Goal: Information Seeking & Learning: Learn about a topic

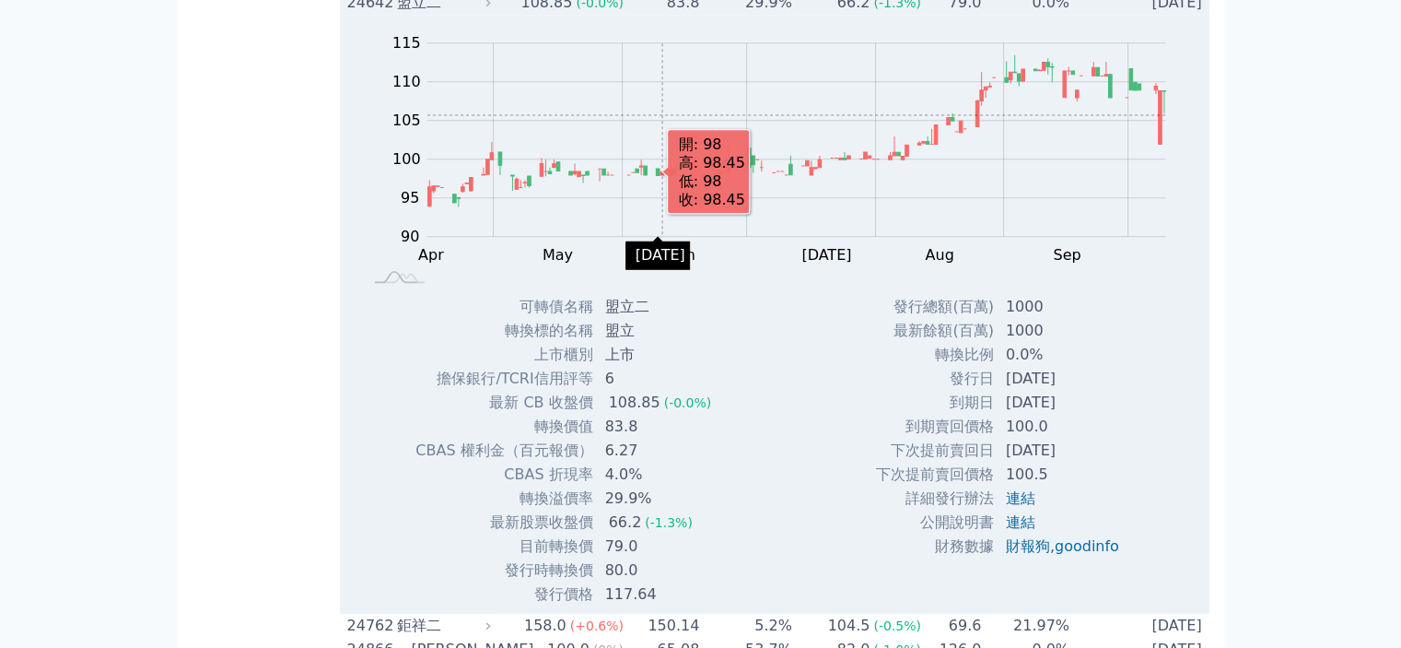
scroll to position [1842, 0]
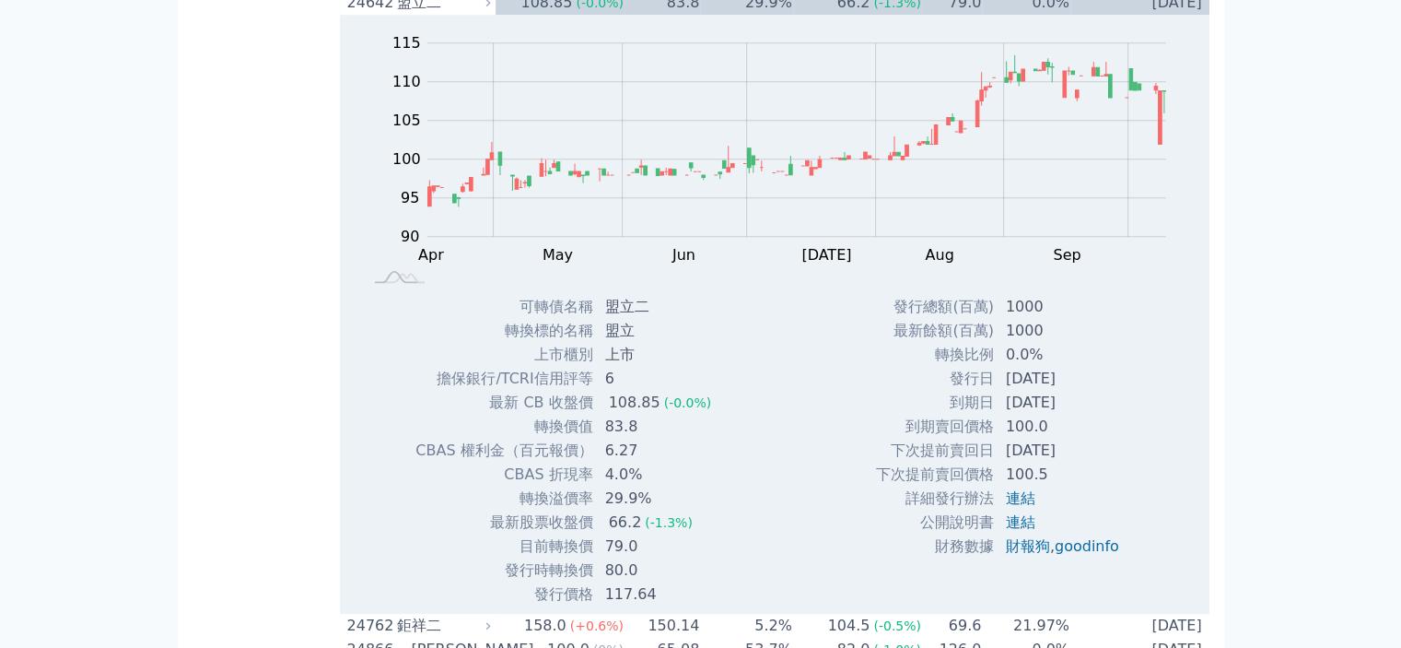
click at [487, 14] on div "盟立二" at bounding box center [442, 3] width 90 height 22
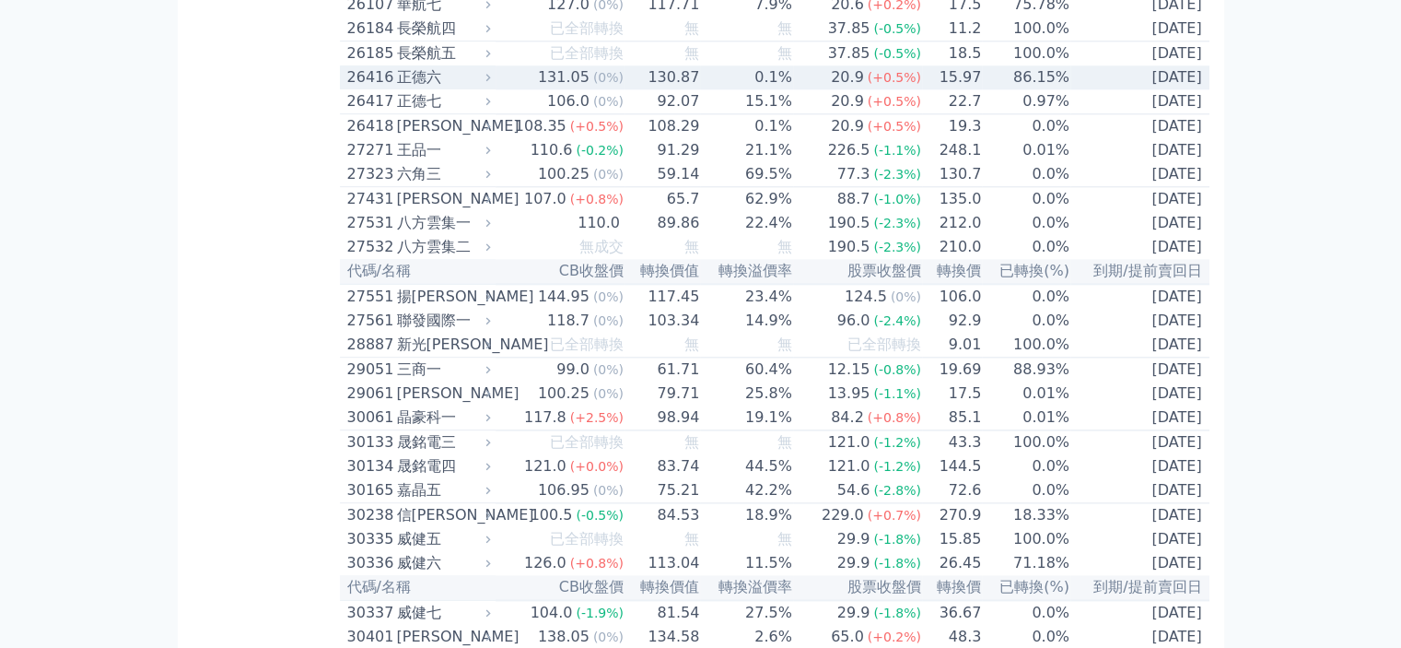
scroll to position [2119, 0]
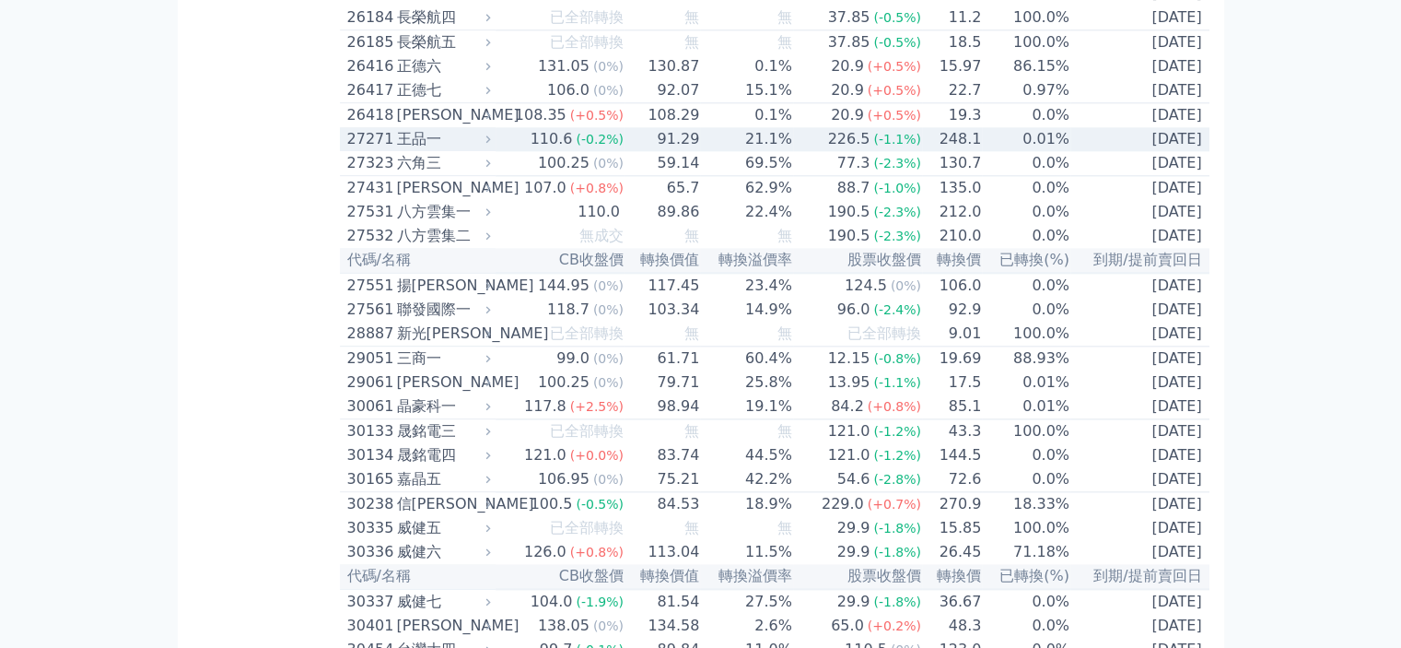
click at [494, 145] on icon at bounding box center [488, 139] width 12 height 12
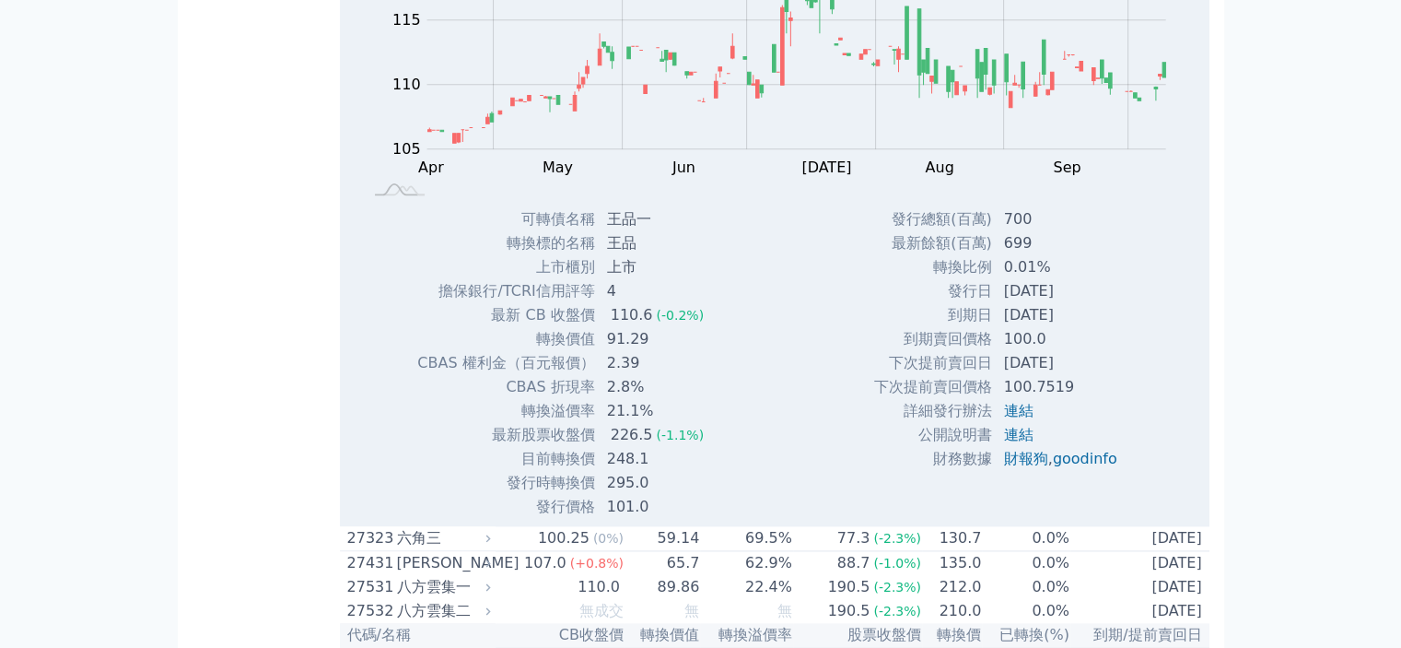
scroll to position [2303, 0]
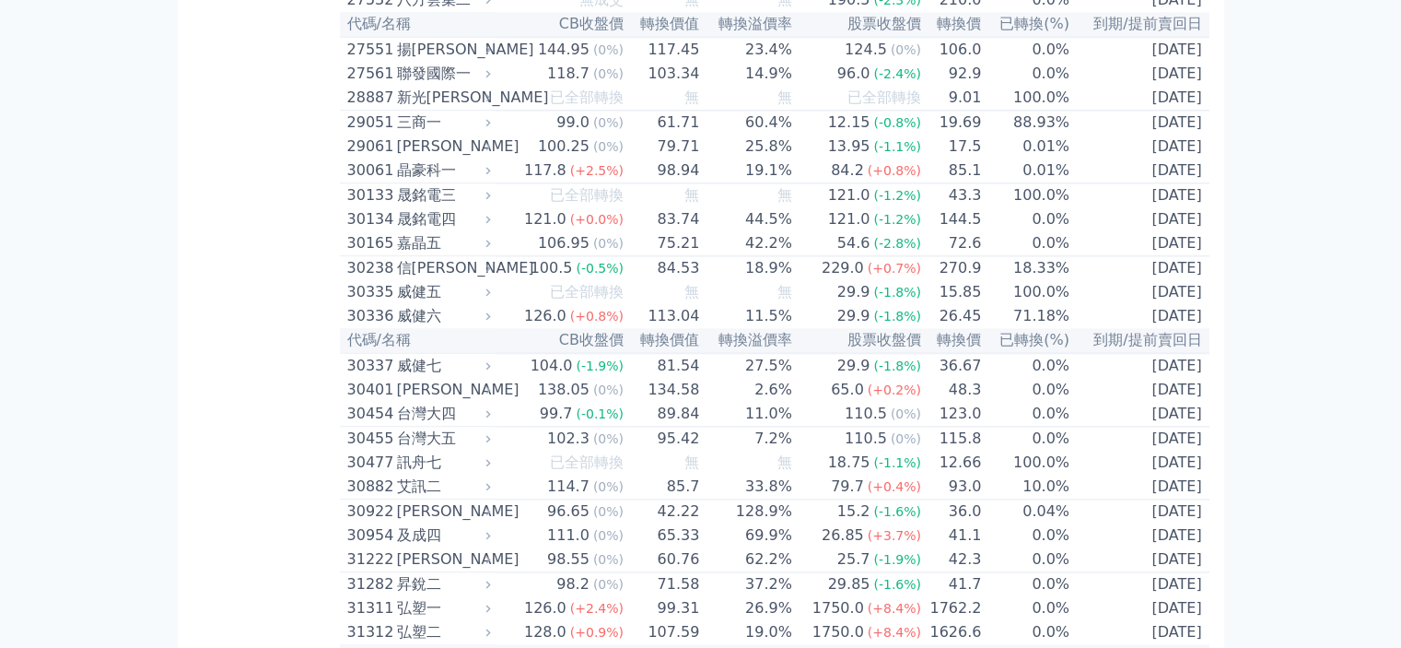
scroll to position [2395, 0]
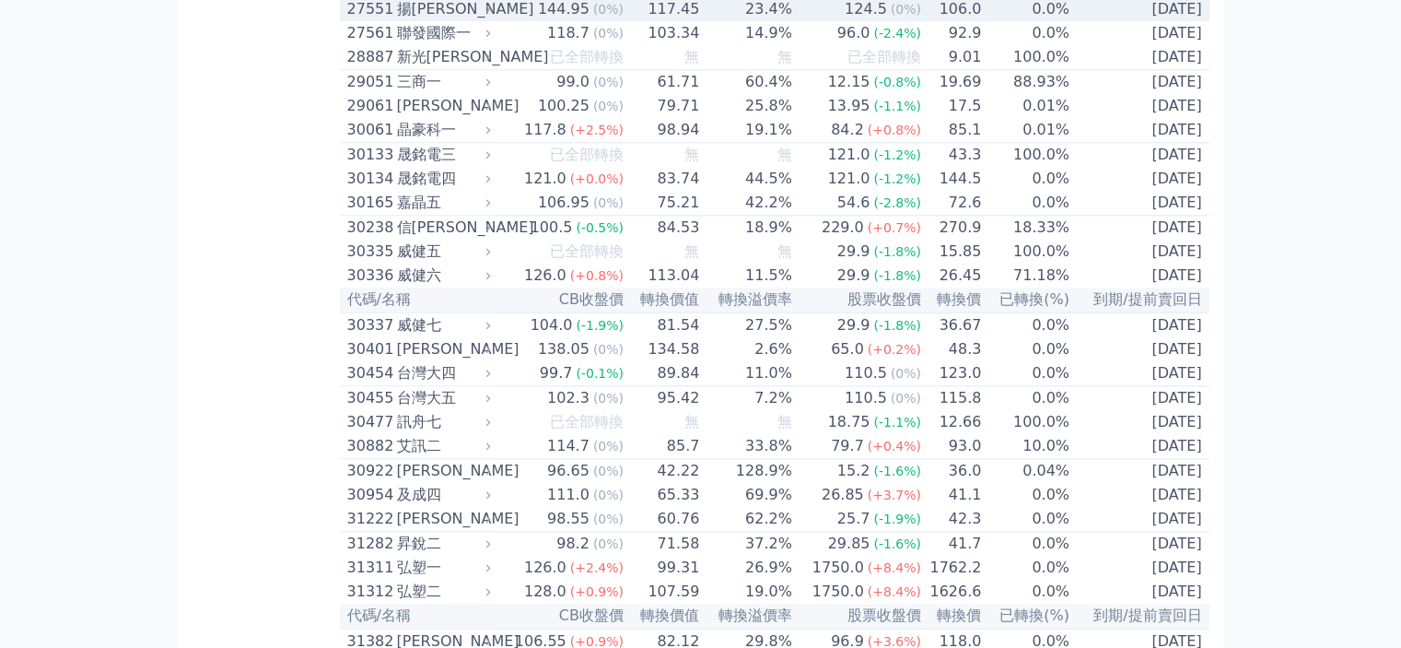
click at [494, 15] on icon at bounding box center [488, 9] width 12 height 12
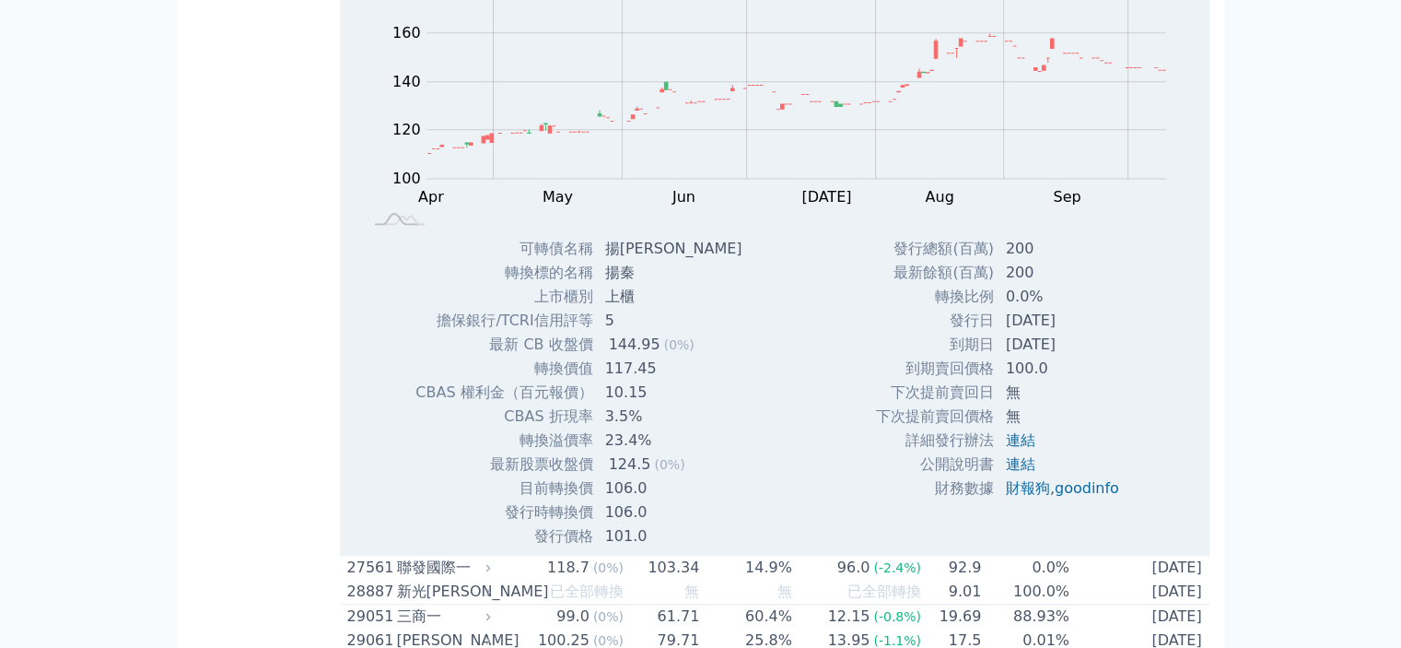
scroll to position [2487, 0]
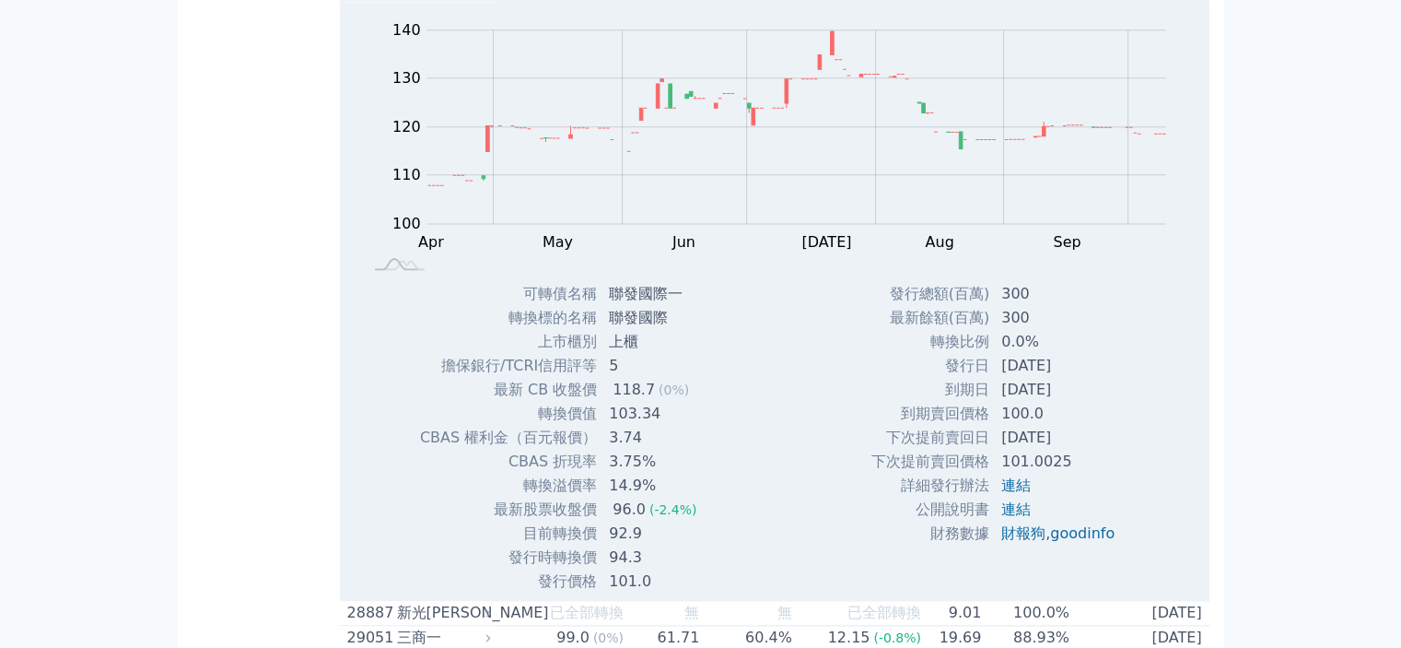
scroll to position [2395, 0]
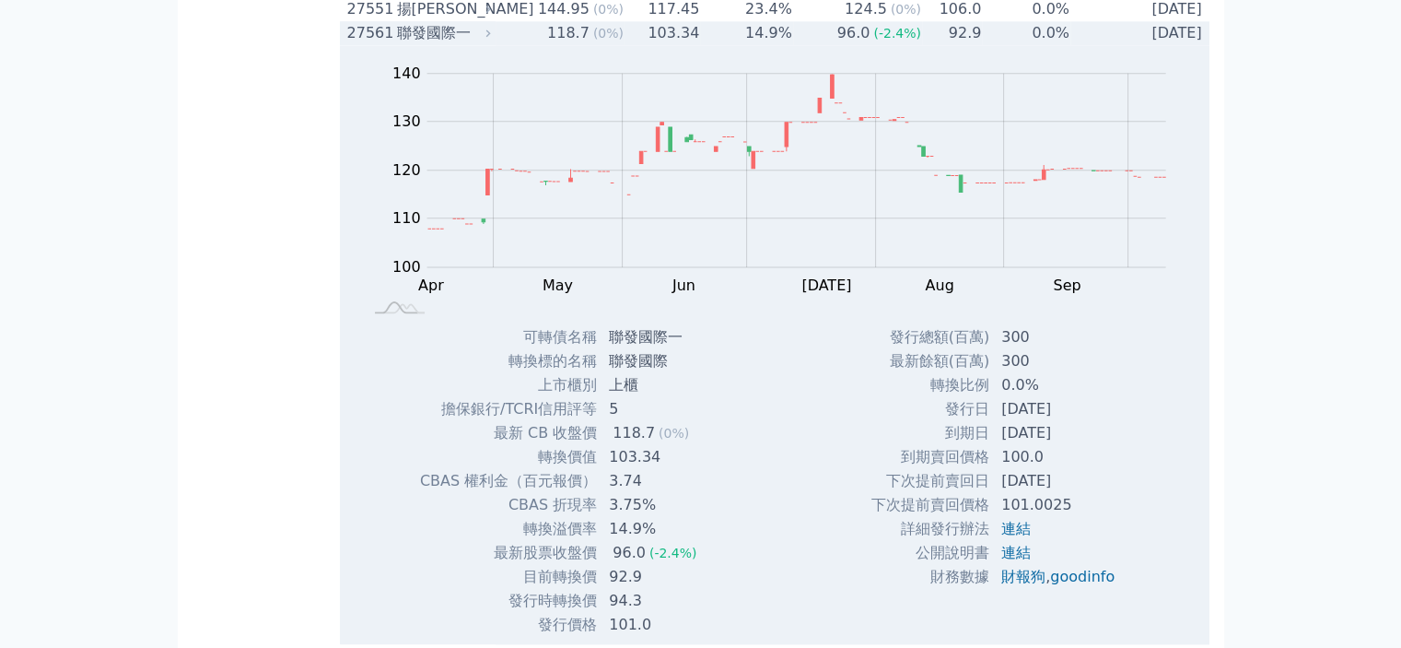
click at [494, 39] on icon at bounding box center [488, 33] width 12 height 12
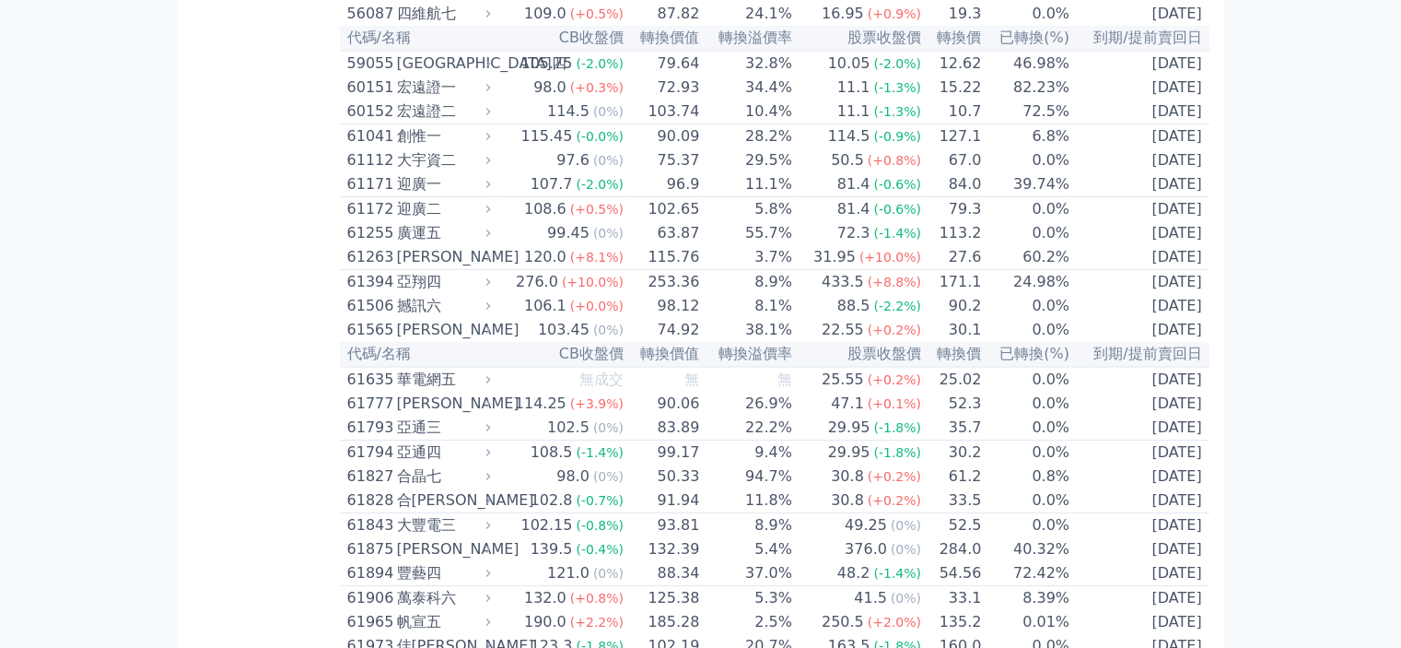
scroll to position [6632, 0]
